Goal: Task Accomplishment & Management: Manage account settings

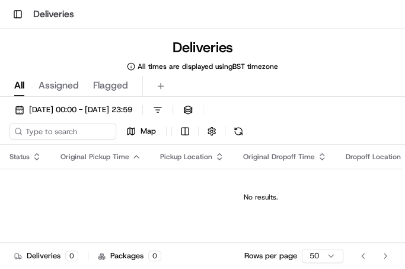
click at [385, 254] on div "Go to first page Go to previous page Go to next page Go to last page" at bounding box center [374, 255] width 43 height 17
click at [166, 210] on td "No results." at bounding box center [260, 196] width 521 height 57
click at [53, 15] on h1 "Deliveries" at bounding box center [53, 14] width 41 height 14
click at [0, 11] on div "Toggle Sidebar Deliveries" at bounding box center [202, 14] width 405 height 28
click at [13, 12] on button "Toggle Sidebar" at bounding box center [17, 14] width 17 height 17
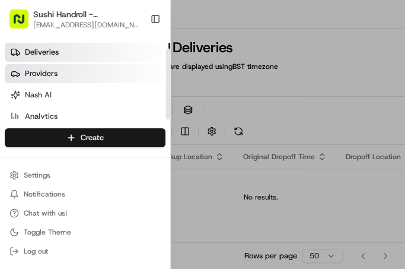
scroll to position [25, 0]
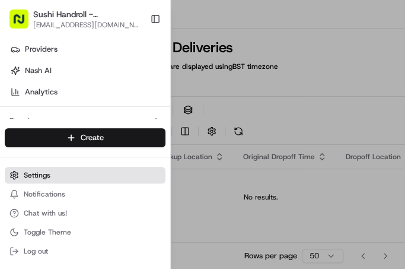
click at [62, 172] on button "Settings" at bounding box center [85, 175] width 161 height 17
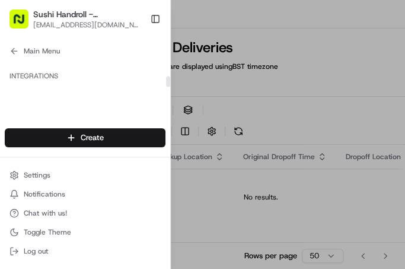
scroll to position [296, 0]
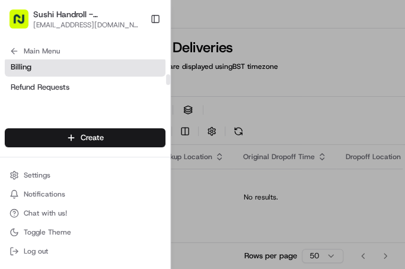
click at [126, 63] on link "Billing" at bounding box center [85, 67] width 161 height 19
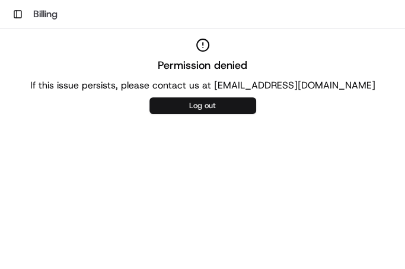
click at [202, 110] on button "Log out" at bounding box center [202, 105] width 107 height 17
